Goal: Use online tool/utility: Use online tool/utility

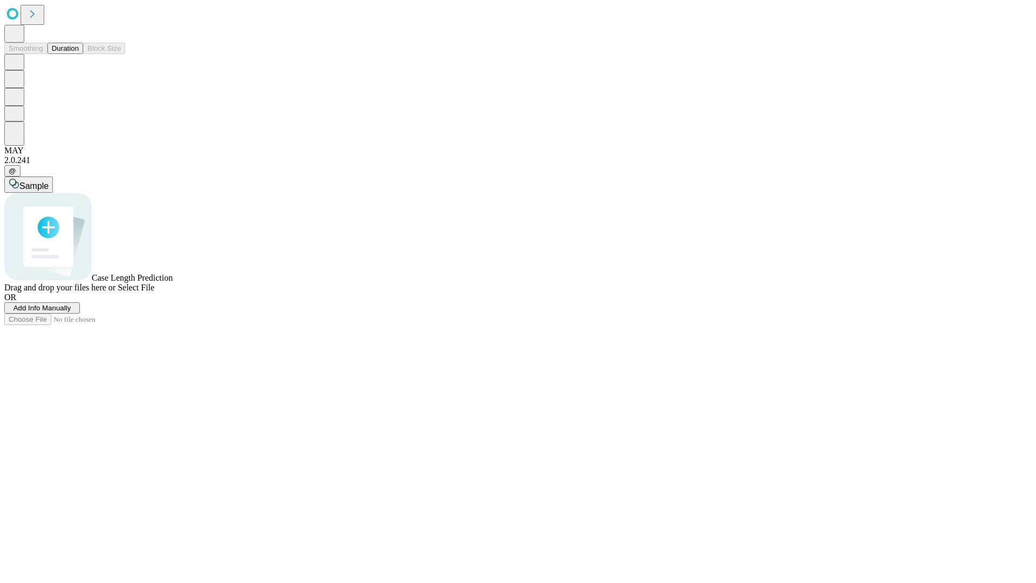
click at [79, 54] on button "Duration" at bounding box center [65, 48] width 36 height 11
click at [71, 312] on span "Add Info Manually" at bounding box center [42, 308] width 58 height 8
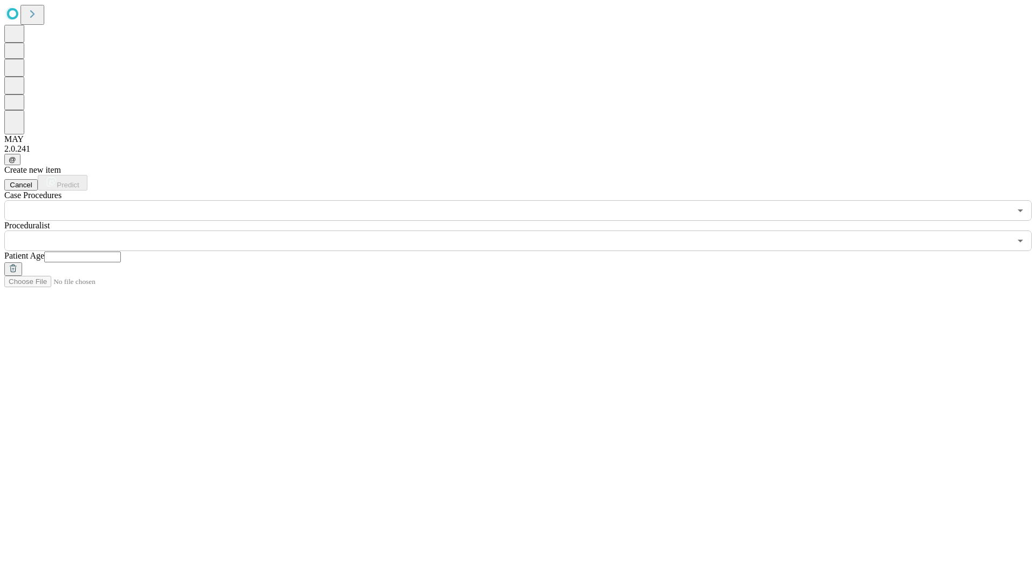
click at [121, 251] on input "text" at bounding box center [82, 256] width 77 height 11
type input "*"
click at [526, 230] on input "text" at bounding box center [507, 240] width 1006 height 21
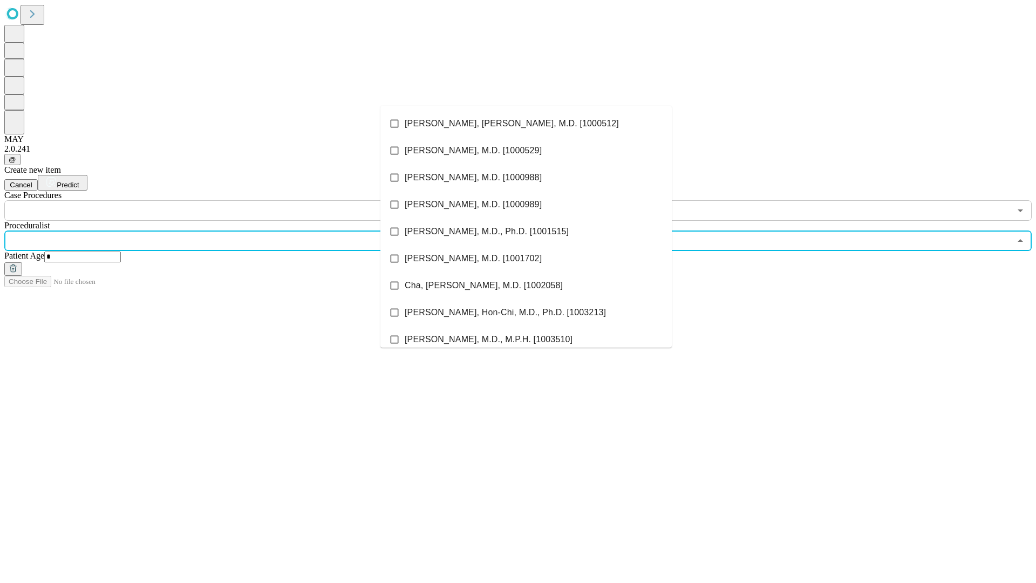
click at [526, 124] on li "[PERSON_NAME], [PERSON_NAME], M.D. [1000512]" at bounding box center [525, 123] width 291 height 27
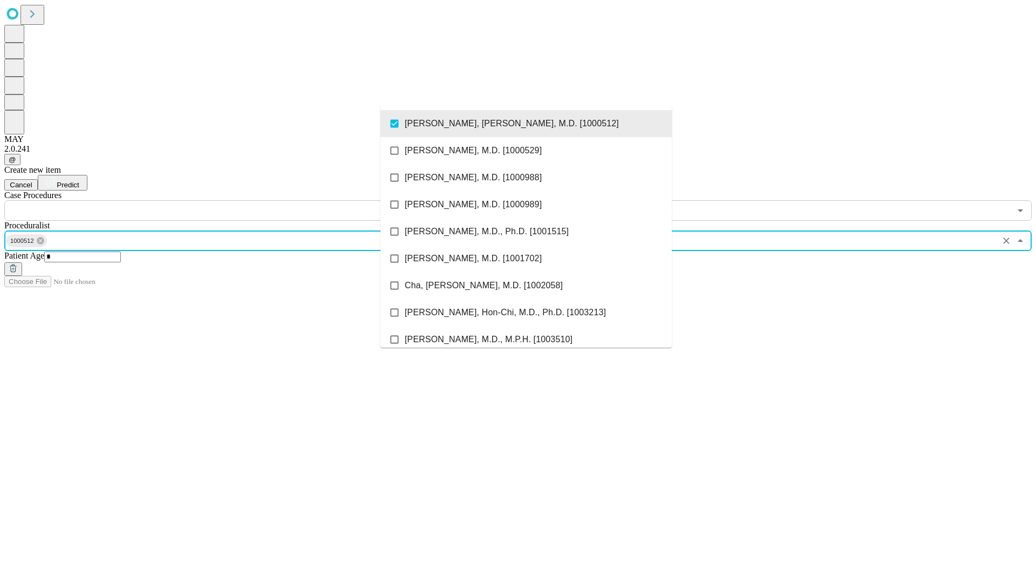
click at [227, 200] on input "text" at bounding box center [507, 210] width 1006 height 21
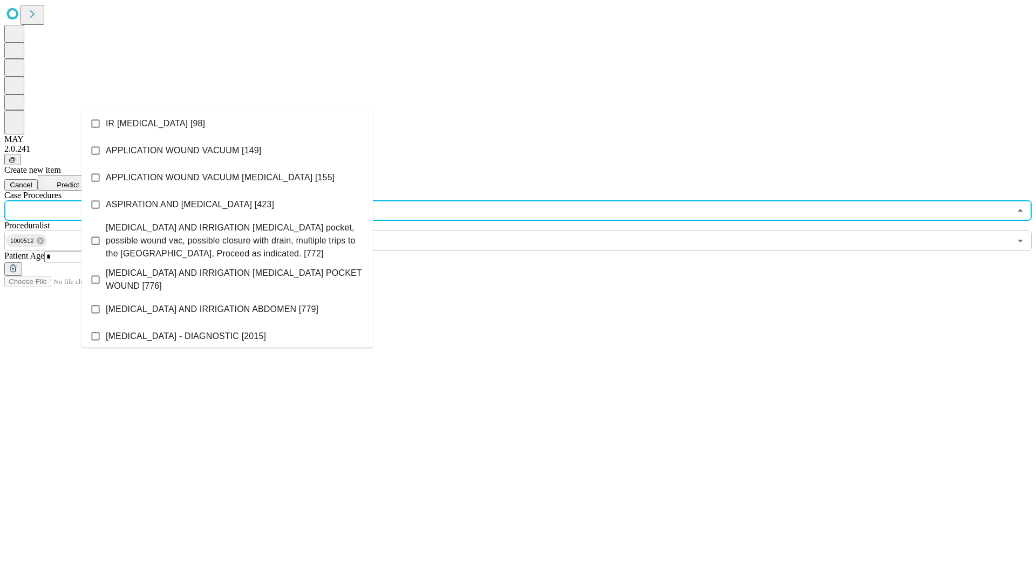
click at [227, 124] on li "IR [MEDICAL_DATA] [98]" at bounding box center [226, 123] width 291 height 27
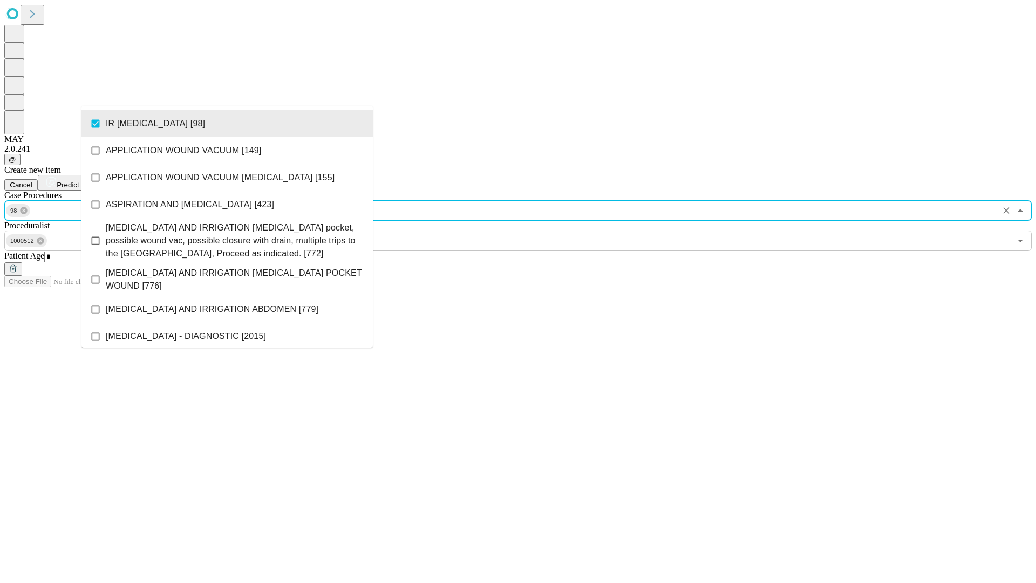
click at [79, 181] on span "Predict" at bounding box center [68, 185] width 22 height 8
